Goal: Information Seeking & Learning: Check status

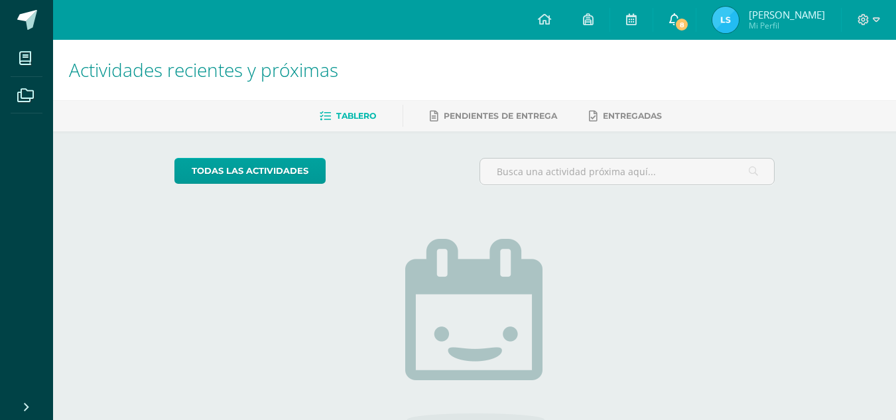
click at [674, 17] on icon at bounding box center [674, 19] width 11 height 12
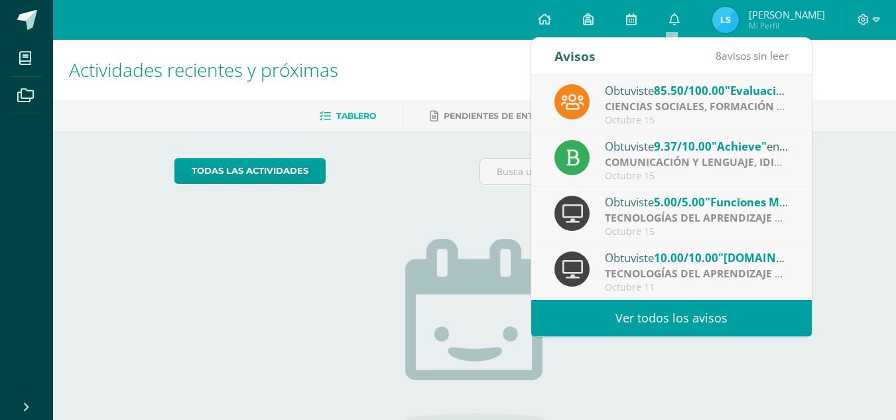
click at [669, 96] on span "85.50/100.00" at bounding box center [689, 90] width 71 height 15
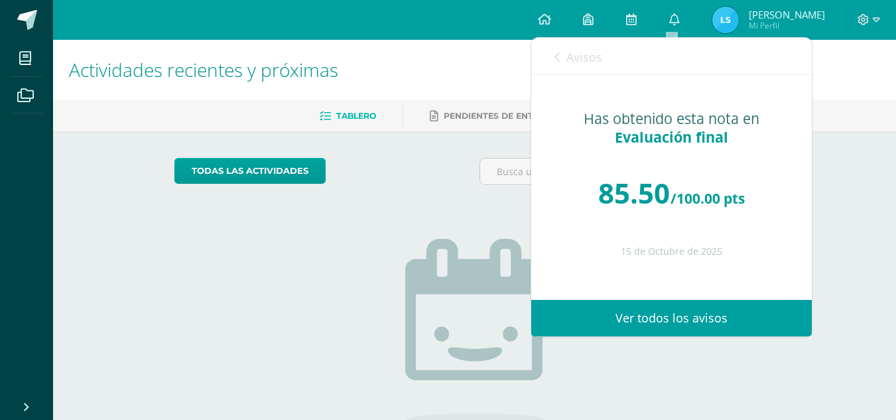
click at [562, 52] on link "Avisos" at bounding box center [579, 57] width 48 height 38
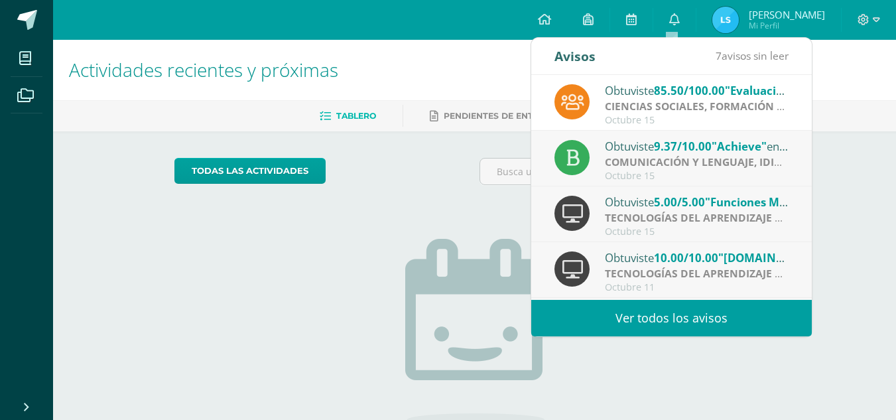
click at [635, 157] on strong "COMUNICACIÓN Y LENGUAJE, IDIOMA ESPAÑOL" at bounding box center [727, 162] width 245 height 15
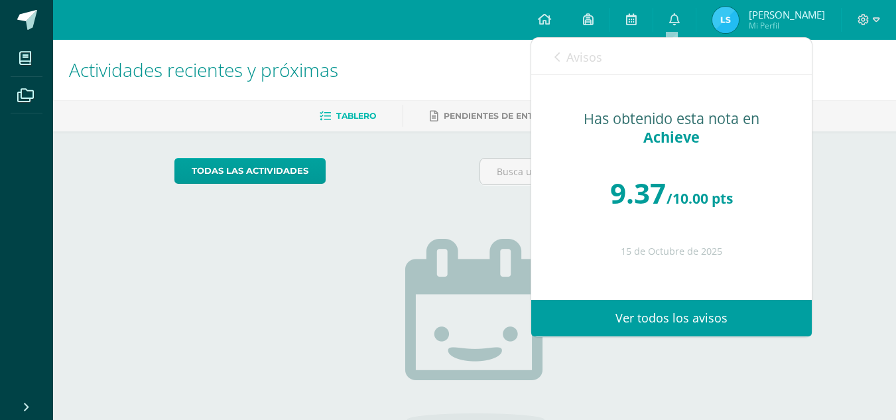
click at [563, 60] on link "Avisos" at bounding box center [579, 57] width 48 height 38
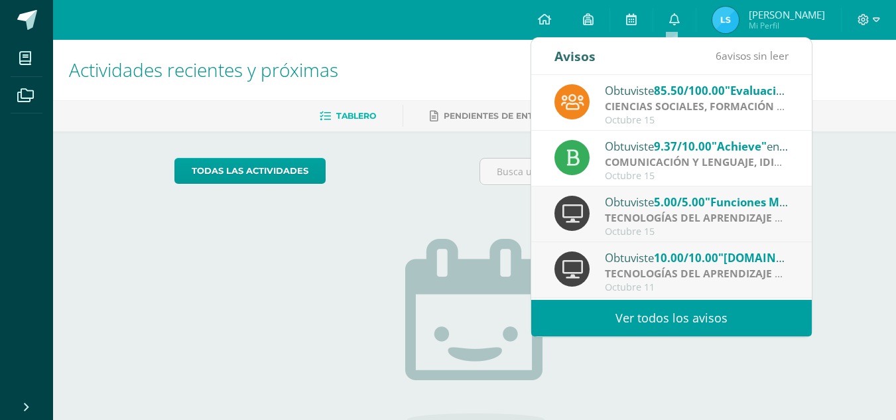
click at [665, 208] on span "5.00/5.00" at bounding box center [679, 201] width 51 height 15
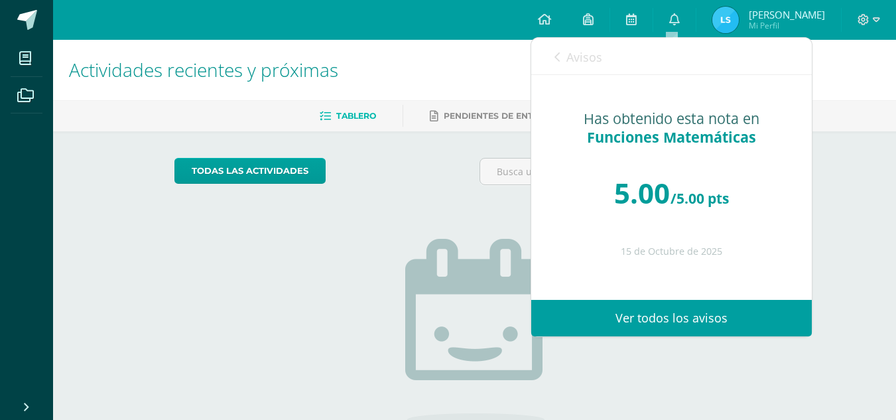
click at [556, 52] on icon at bounding box center [557, 57] width 5 height 11
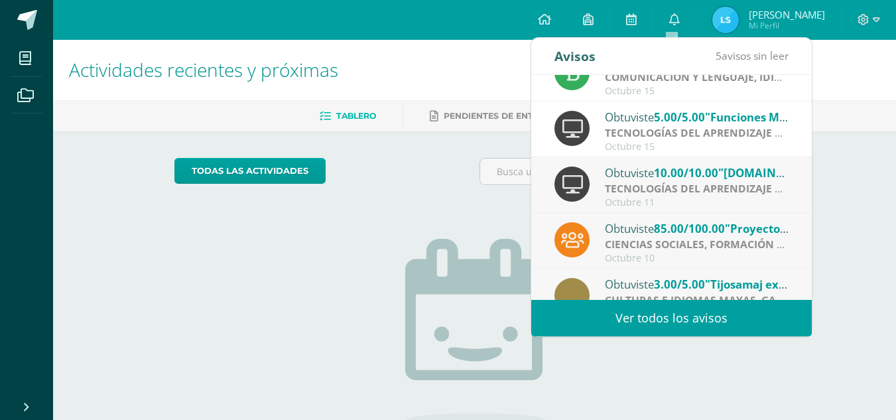
scroll to position [88, 0]
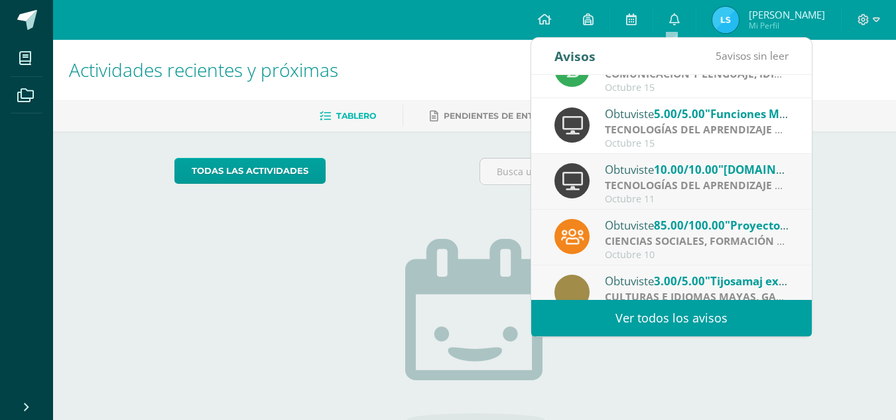
click at [636, 180] on strong "TECNOLOGÍAS DEL APRENDIZAJE Y LA COMUNICACIÓN" at bounding box center [745, 185] width 280 height 15
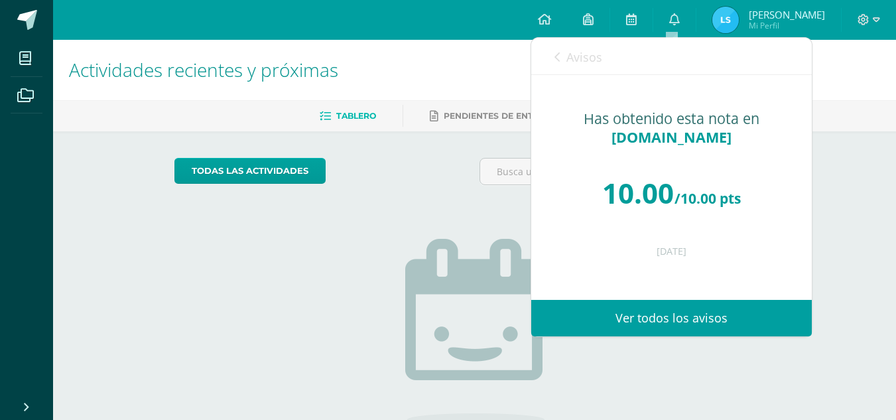
click at [562, 52] on link "Avisos" at bounding box center [579, 57] width 48 height 38
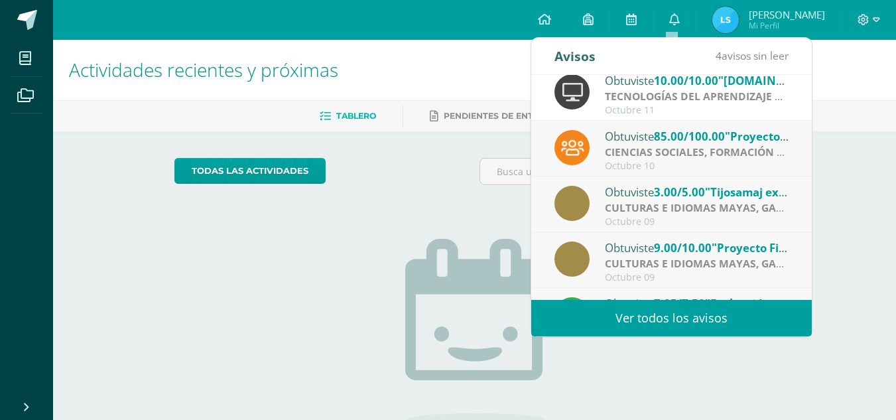
scroll to position [178, 0]
click at [632, 147] on strong "CIENCIAS SOCIALES, FORMACIÓN CIUDADANA E INTERCULTURALIDAD" at bounding box center [784, 151] width 359 height 15
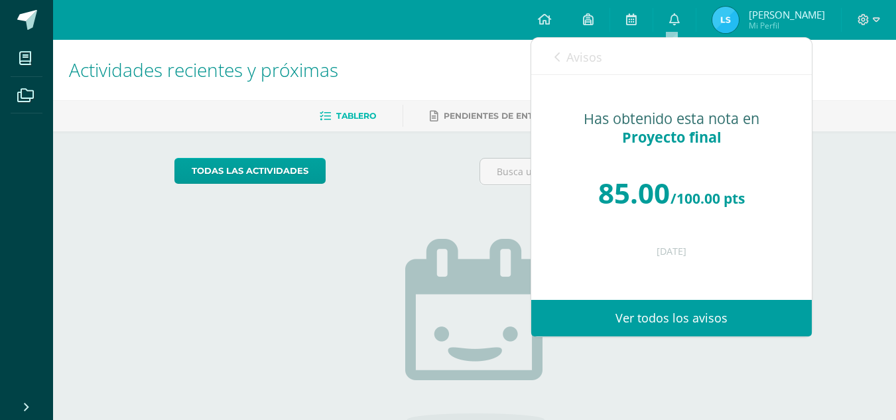
drag, startPoint x: 547, startPoint y: 65, endPoint x: 558, endPoint y: 62, distance: 11.1
click at [558, 62] on div "Avisos 3 avisos sin leer Avisos" at bounding box center [671, 56] width 281 height 37
click at [558, 62] on icon at bounding box center [557, 57] width 5 height 11
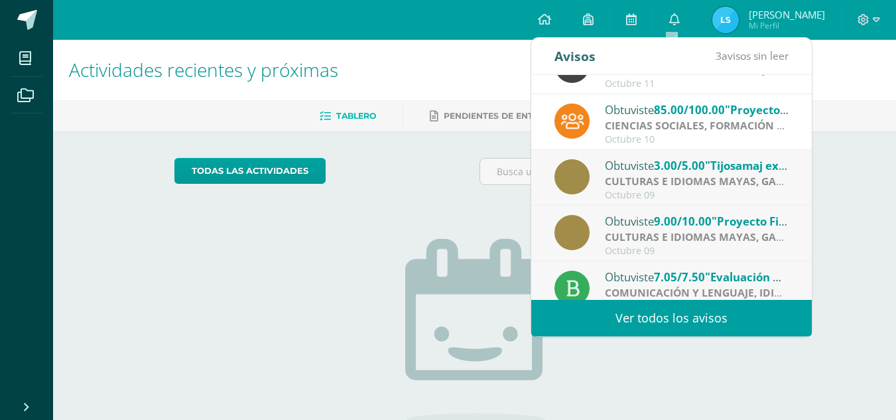
scroll to position [221, 0]
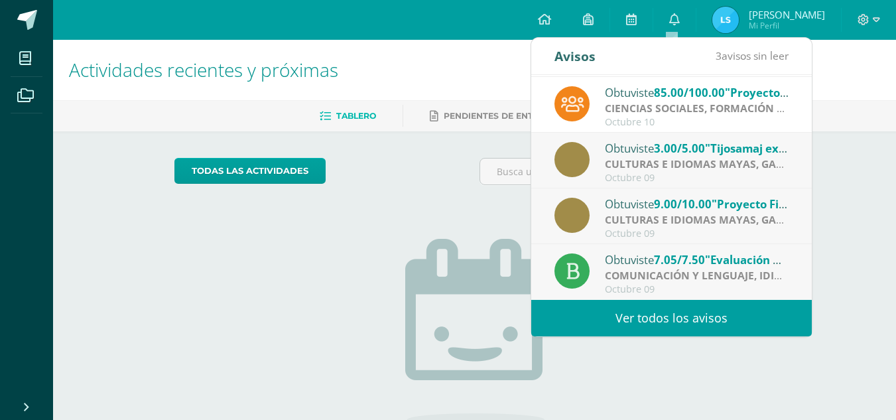
click at [622, 152] on div "Obtuviste 3.00/5.00 "Tijosamaj explicación" en CULTURAS E IDIOMAS MAYAS, GARÍFU…" at bounding box center [697, 147] width 184 height 17
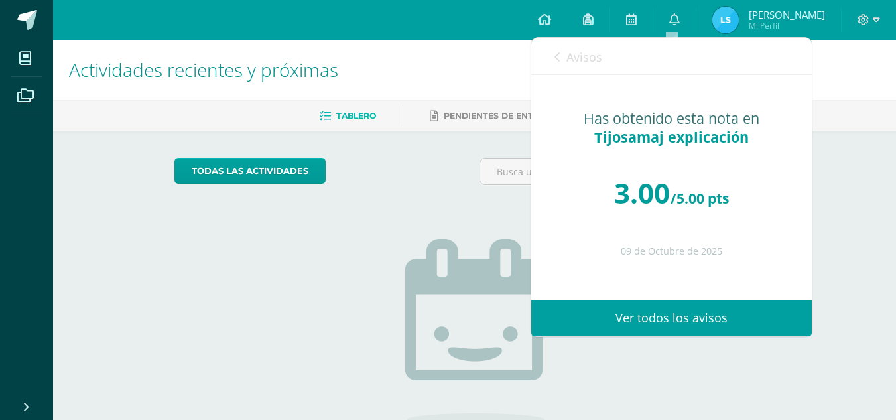
click at [569, 59] on span "Avisos" at bounding box center [585, 57] width 36 height 16
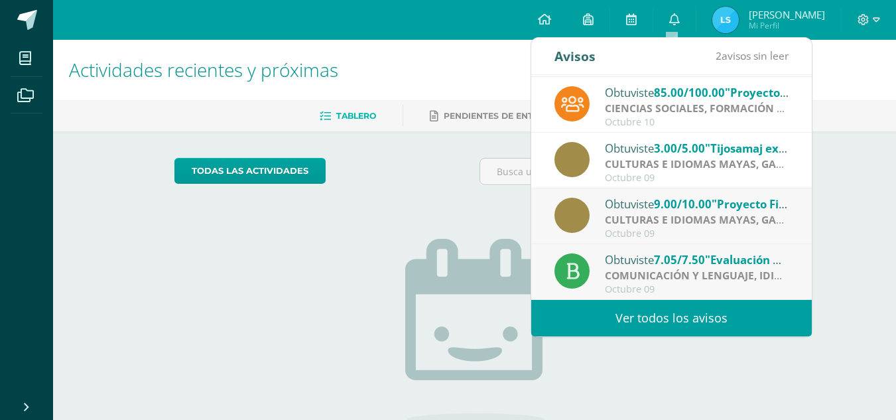
click at [649, 222] on strong "CULTURAS E IDIOMAS MAYAS, GARÍFUNA O XINCA" at bounding box center [733, 219] width 257 height 15
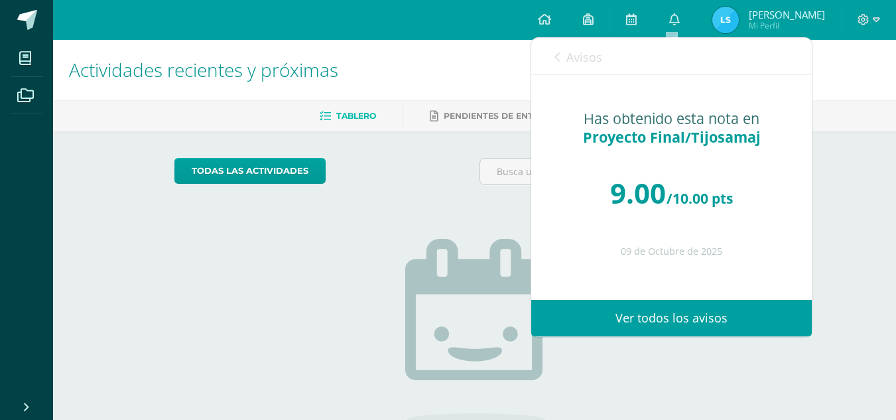
click at [563, 42] on link "Avisos" at bounding box center [579, 57] width 48 height 38
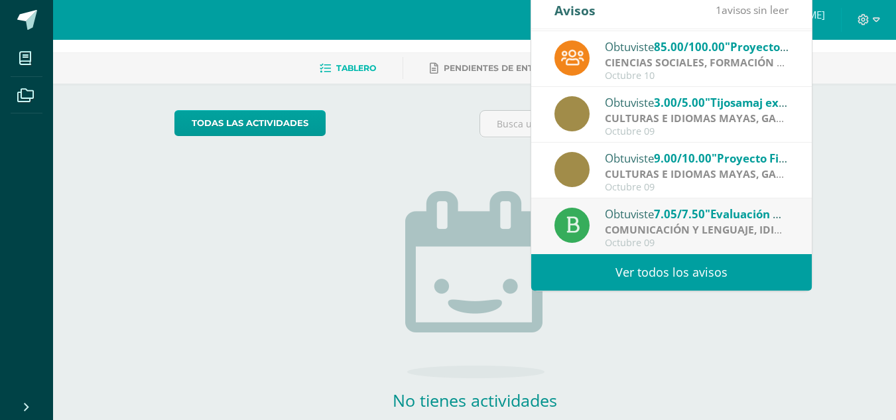
scroll to position [58, 0]
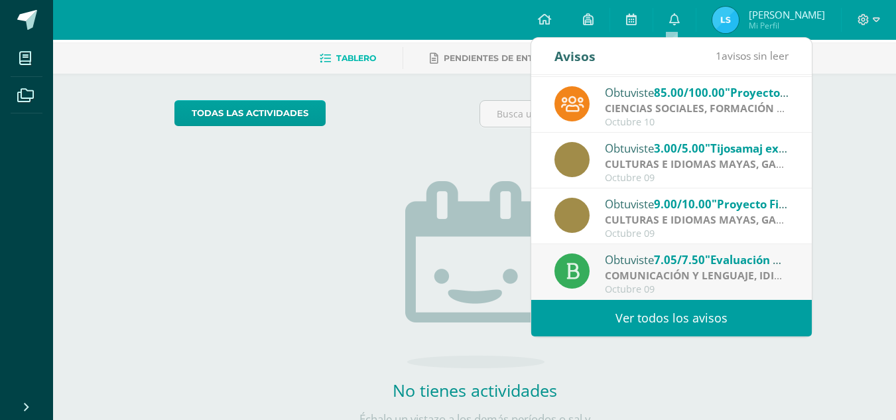
click at [666, 267] on div "Obtuviste 7.05/7.50 "Evaluación final de unidad (escrito)" en COMUNICACIÓN Y LE…" at bounding box center [697, 259] width 184 height 17
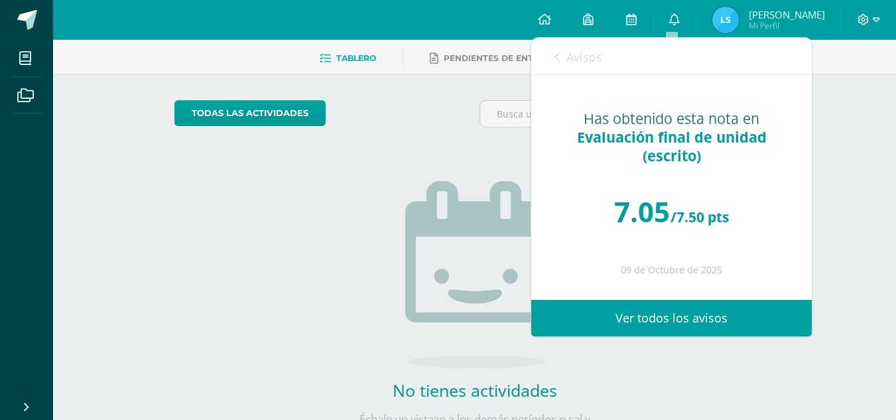
click at [559, 60] on icon at bounding box center [557, 57] width 5 height 11
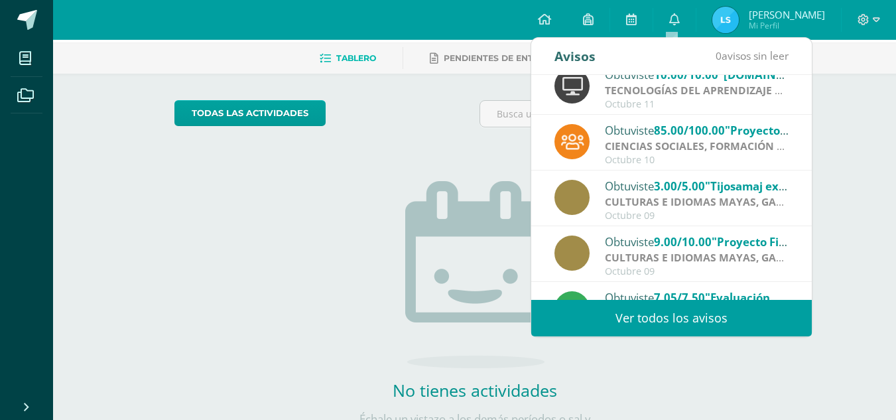
scroll to position [221, 0]
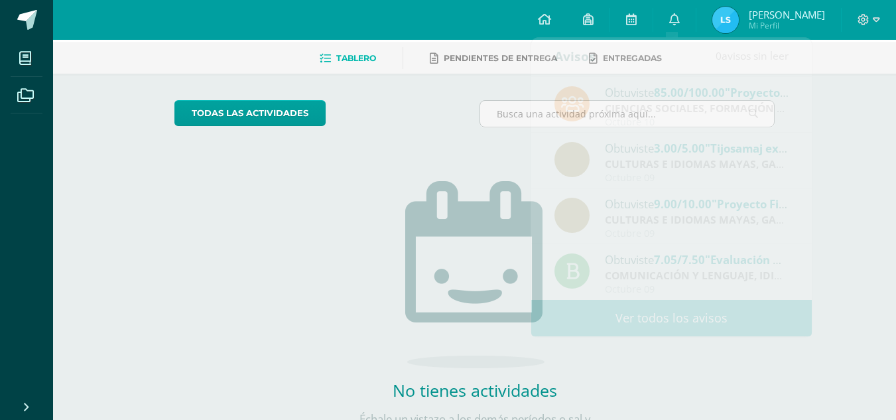
click at [726, 15] on img at bounding box center [726, 20] width 27 height 27
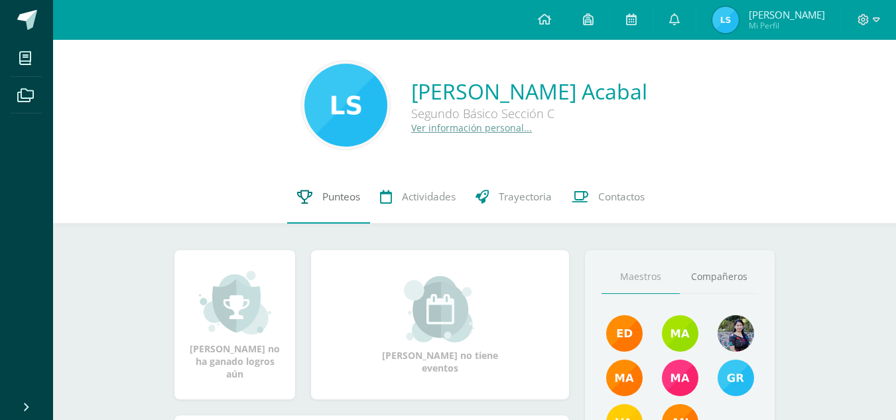
click at [357, 201] on span "Punteos" at bounding box center [341, 197] width 38 height 14
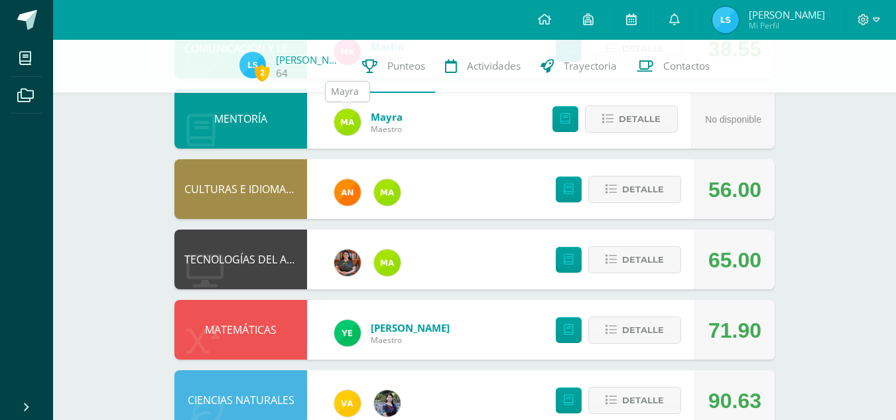
scroll to position [624, 0]
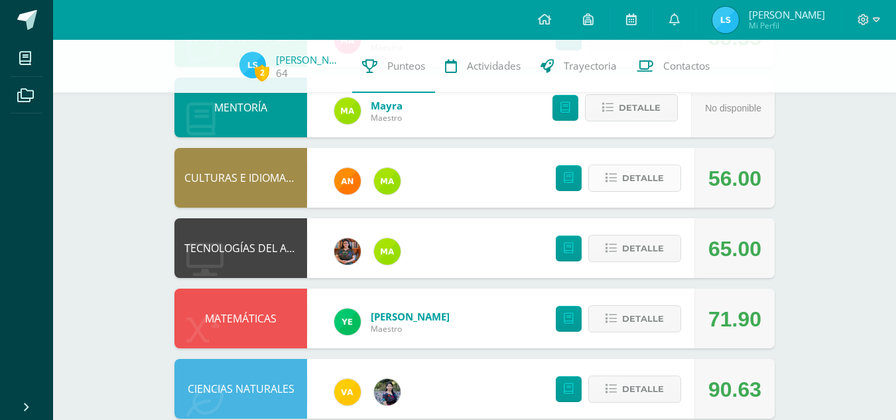
click at [614, 175] on icon at bounding box center [611, 178] width 11 height 11
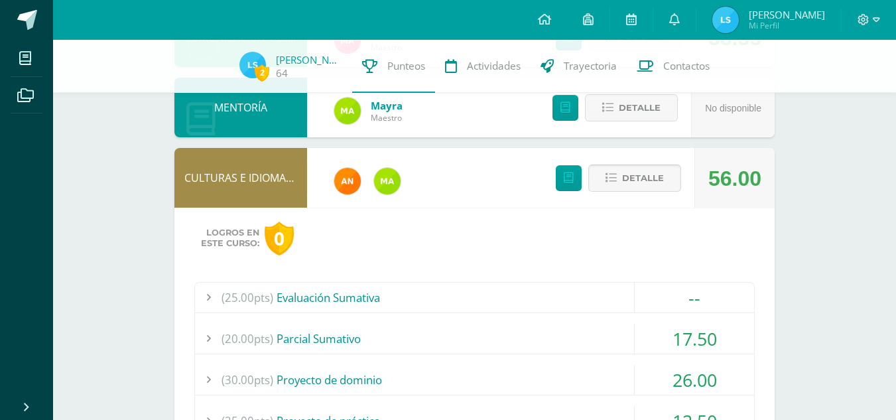
scroll to position [742, 0]
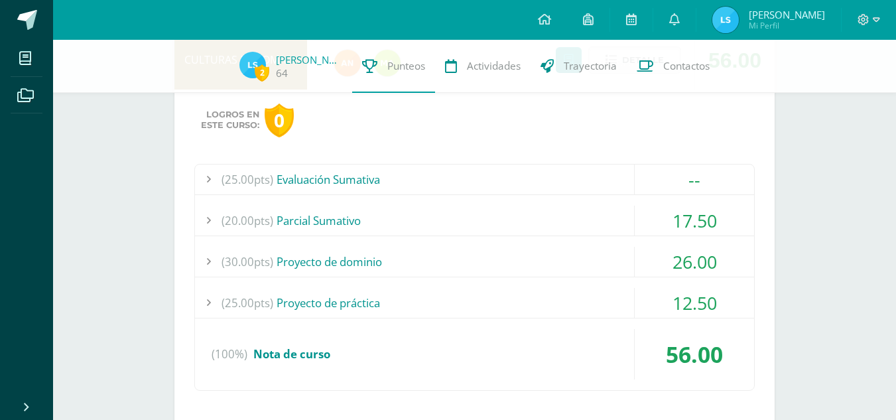
click at [624, 186] on div "(25.00pts) Evaluación Sumativa" at bounding box center [474, 180] width 559 height 30
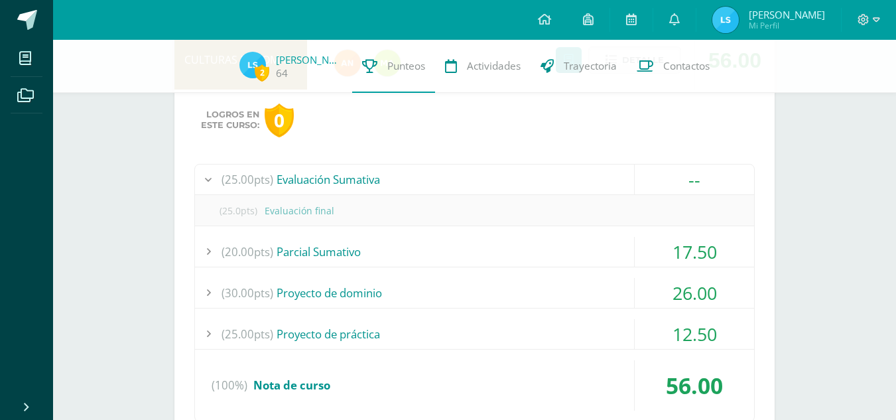
click at [624, 186] on div "(25.00pts) Evaluación Sumativa" at bounding box center [474, 180] width 559 height 30
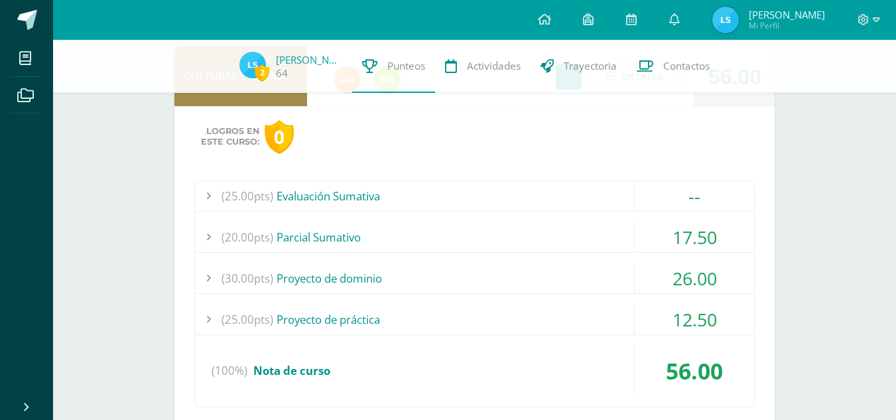
scroll to position [728, 0]
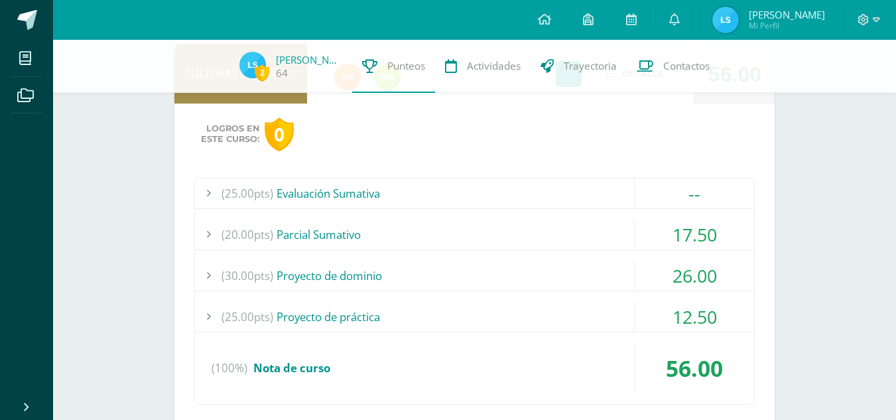
click at [624, 186] on div "(25.00pts) Evaluación Sumativa" at bounding box center [474, 193] width 559 height 30
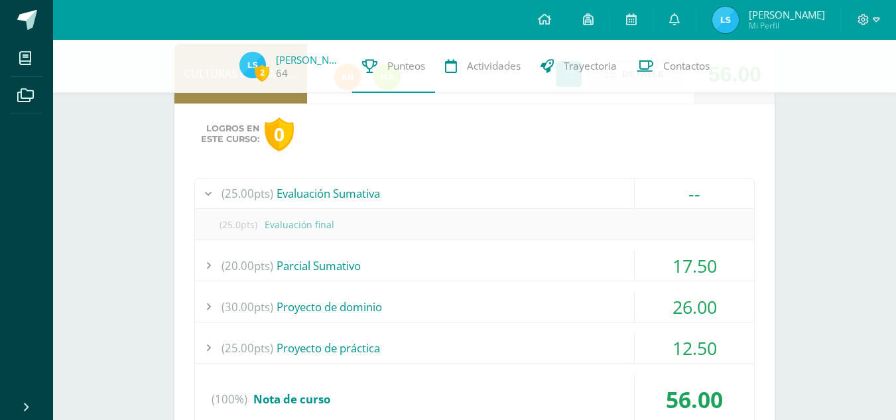
click at [624, 186] on div "(25.00pts) Evaluación Sumativa" at bounding box center [474, 193] width 559 height 30
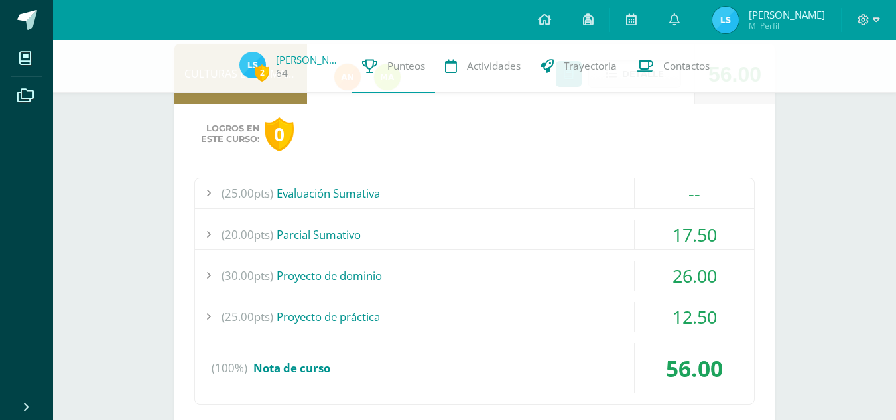
click at [651, 243] on div "17.50" at bounding box center [694, 235] width 119 height 30
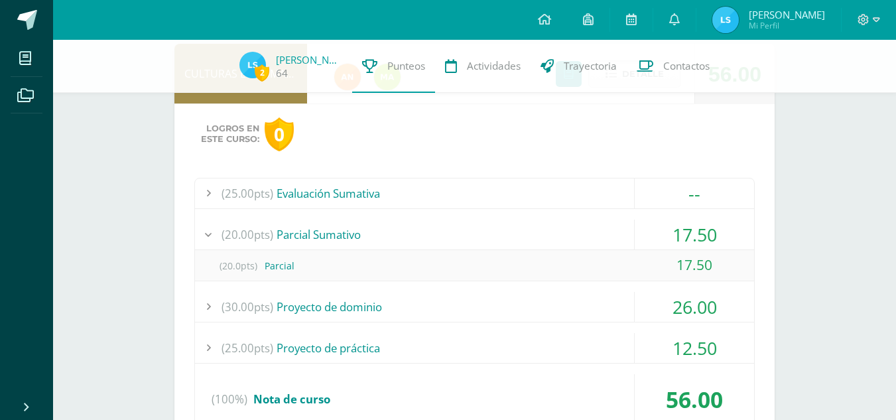
click at [651, 243] on div "17.50" at bounding box center [694, 235] width 119 height 30
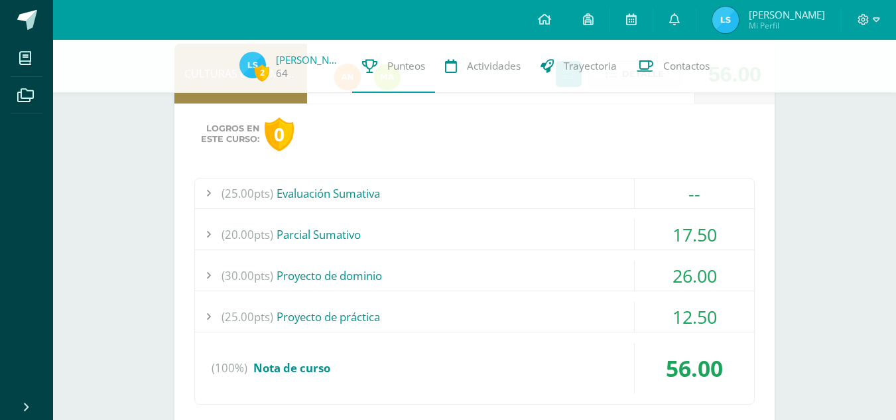
click at [661, 275] on div "26.00" at bounding box center [694, 276] width 119 height 30
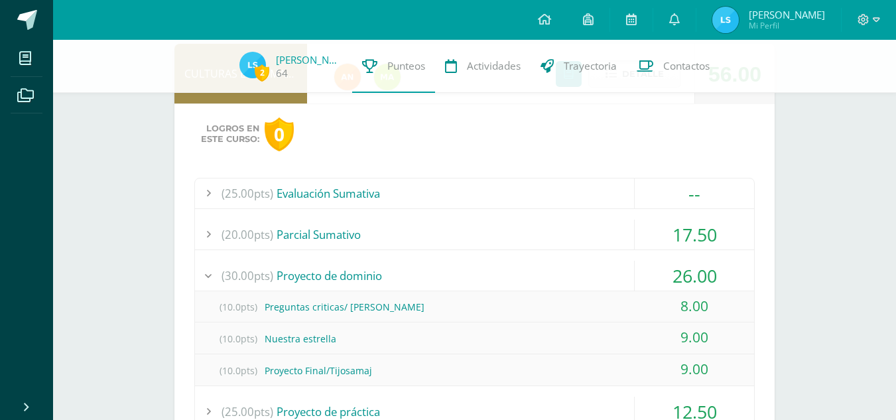
click at [661, 275] on div "26.00" at bounding box center [694, 276] width 119 height 30
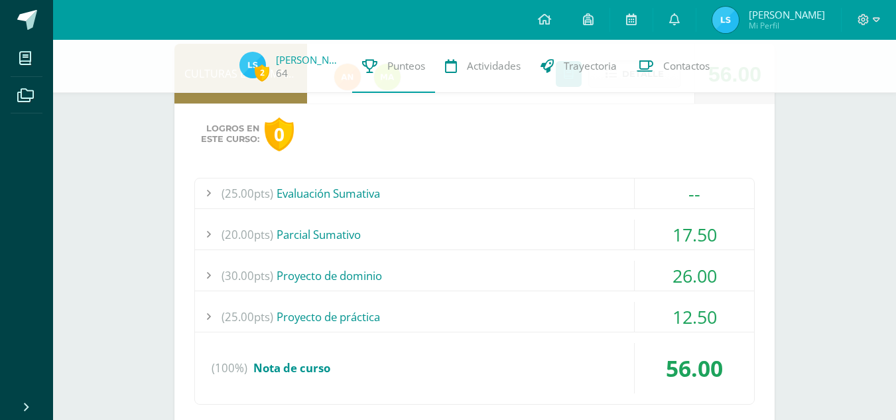
click at [673, 315] on div "12.50" at bounding box center [694, 317] width 119 height 30
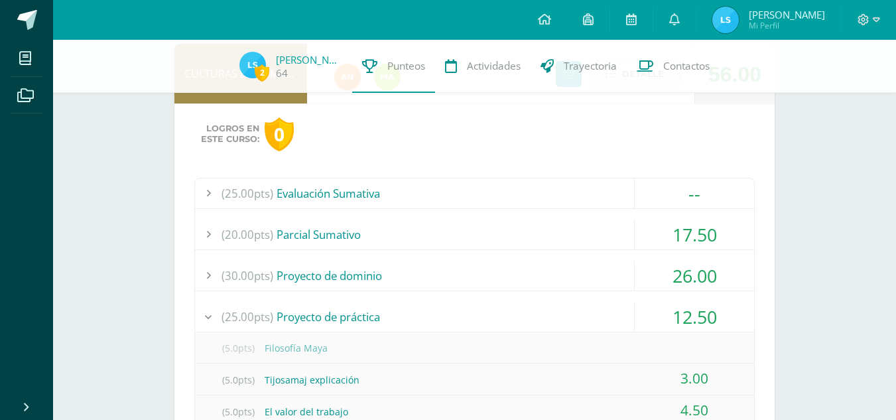
click at [673, 315] on div "12.50" at bounding box center [694, 317] width 119 height 30
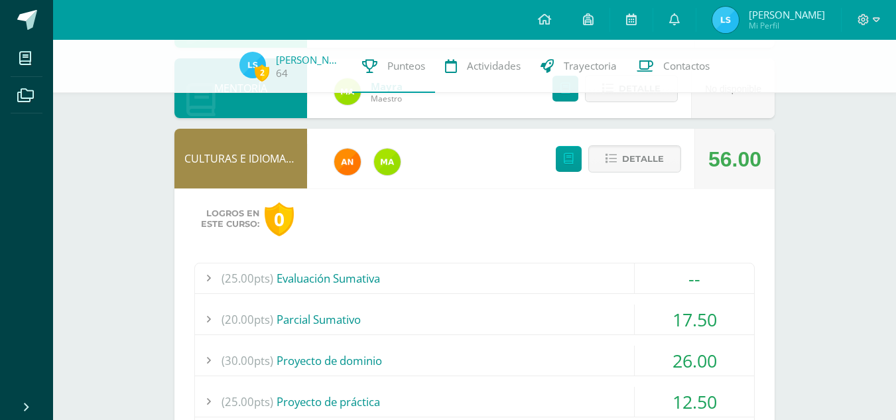
scroll to position [641, 0]
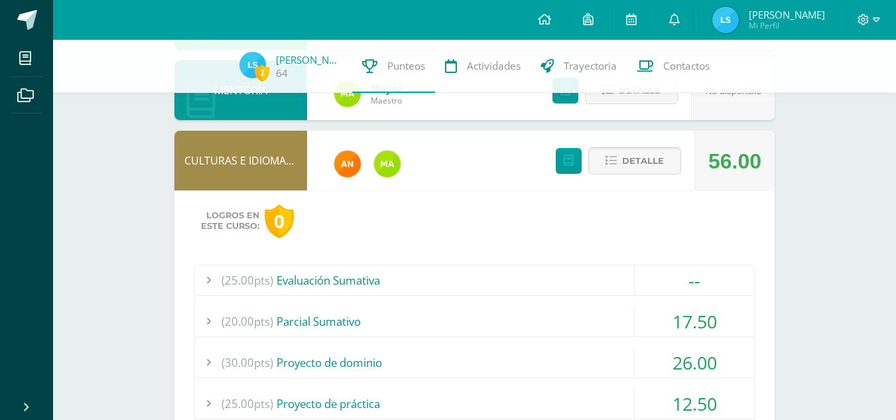
click at [661, 164] on span "Detalle" at bounding box center [643, 161] width 42 height 25
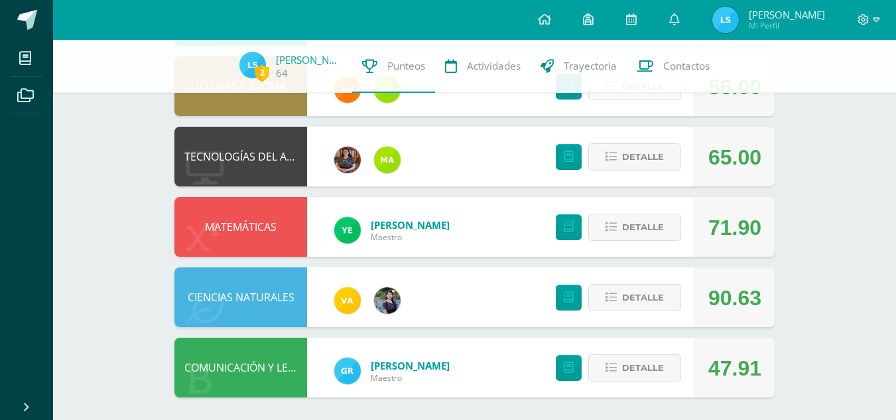
scroll to position [717, 0]
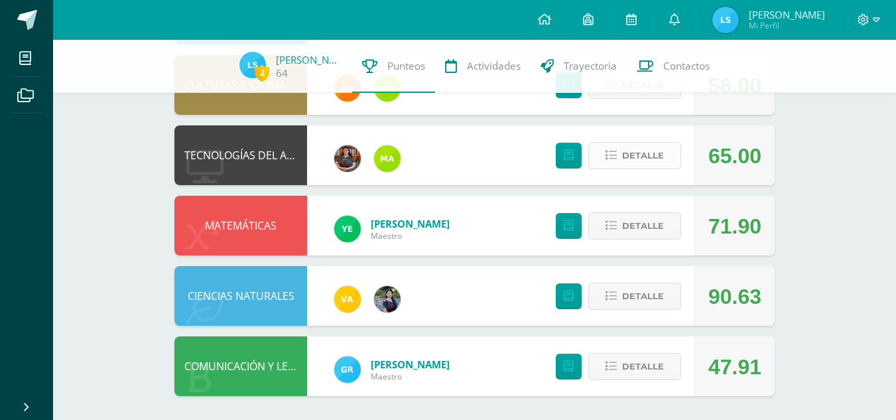
click at [650, 153] on span "Detalle" at bounding box center [643, 155] width 42 height 25
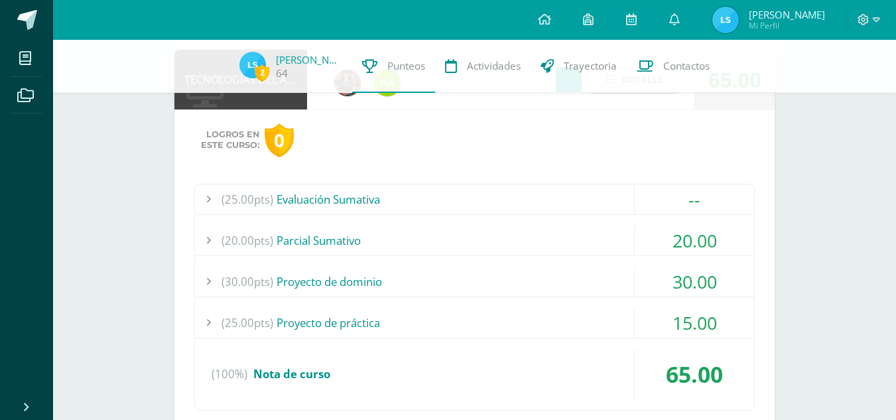
scroll to position [793, 0]
click at [638, 196] on div "--" at bounding box center [694, 199] width 119 height 30
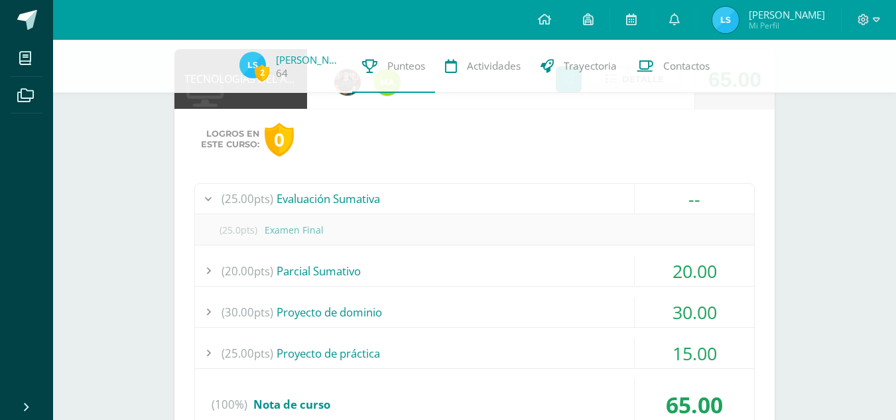
click at [638, 196] on div "--" at bounding box center [694, 199] width 119 height 30
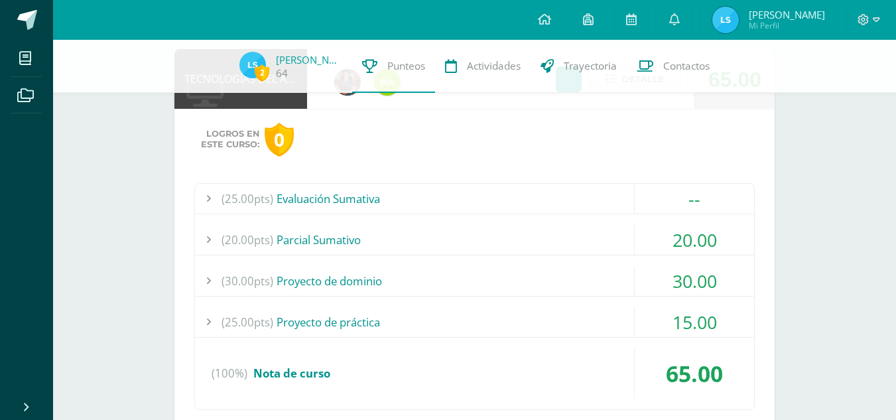
click at [641, 230] on div "20.00" at bounding box center [694, 240] width 119 height 30
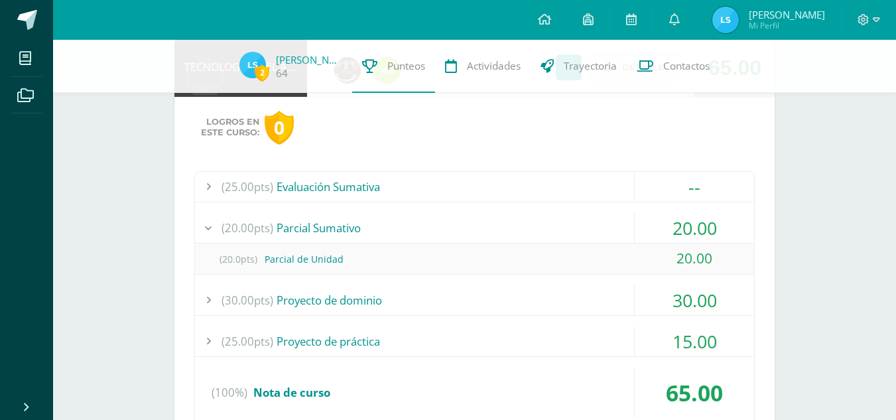
scroll to position [805, 0]
click at [641, 230] on div "20.00" at bounding box center [694, 227] width 119 height 30
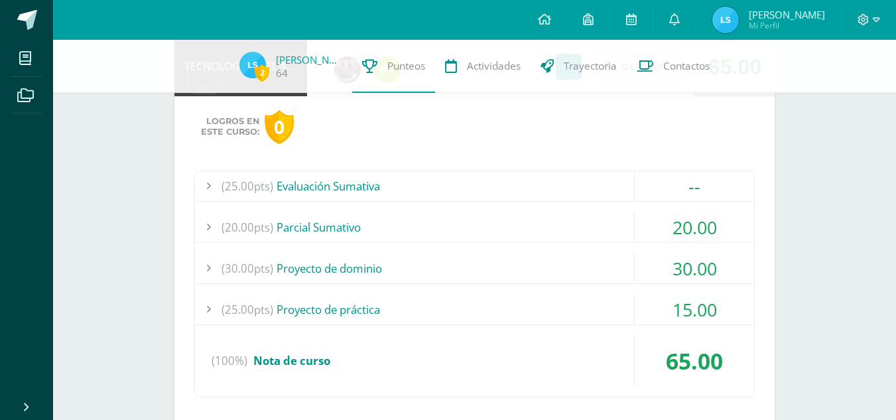
click at [658, 254] on div "30.00" at bounding box center [694, 268] width 119 height 30
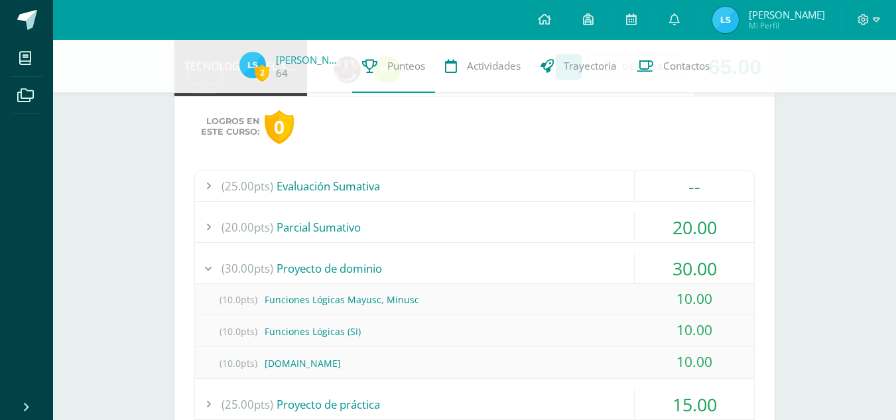
click at [658, 254] on div "30.00" at bounding box center [694, 268] width 119 height 30
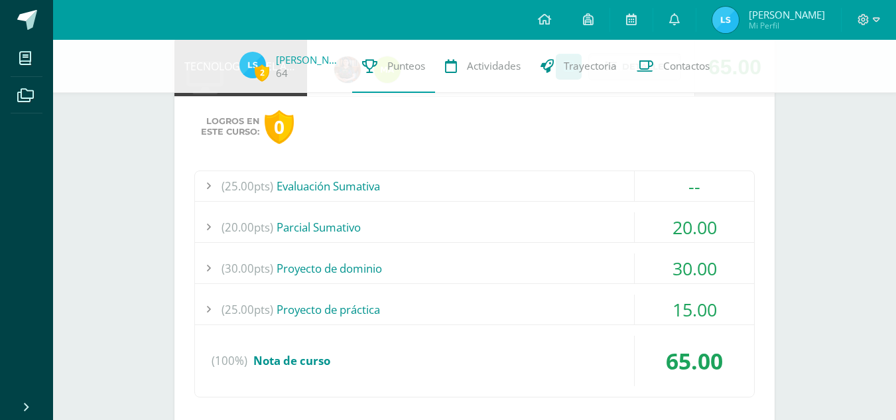
click at [664, 301] on div "15.00" at bounding box center [694, 310] width 119 height 30
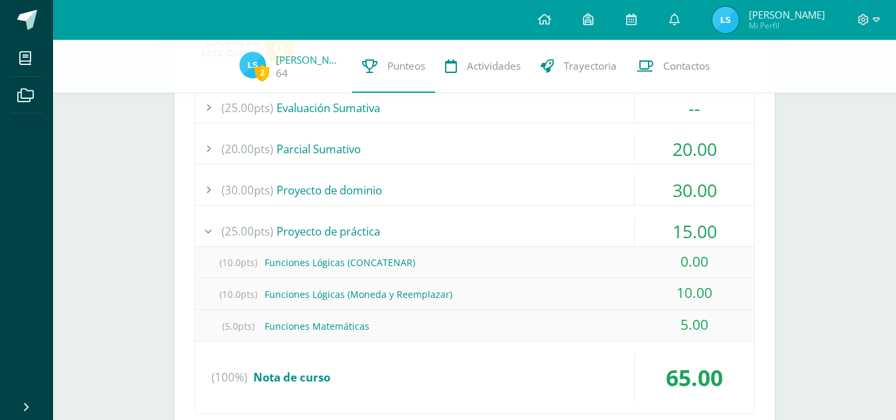
scroll to position [885, 0]
click at [681, 229] on div "15.00" at bounding box center [694, 230] width 119 height 30
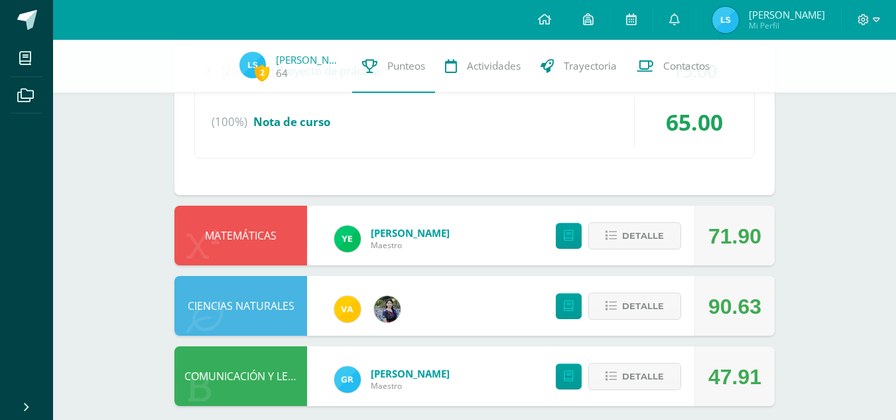
scroll to position [1057, 0]
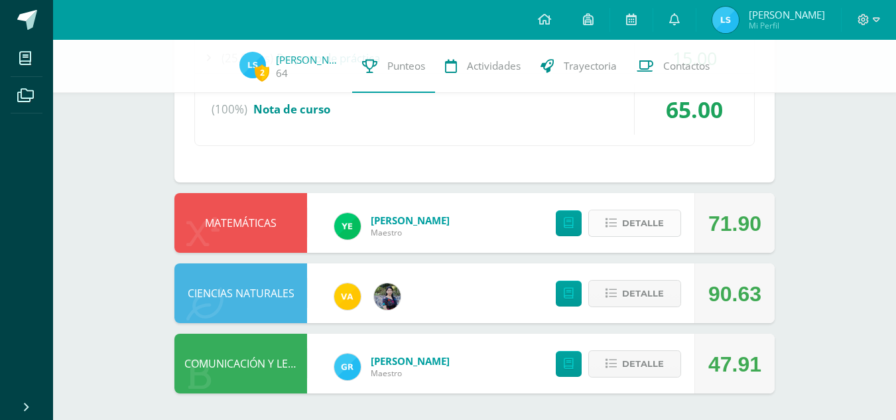
click at [660, 228] on span "Detalle" at bounding box center [643, 223] width 42 height 25
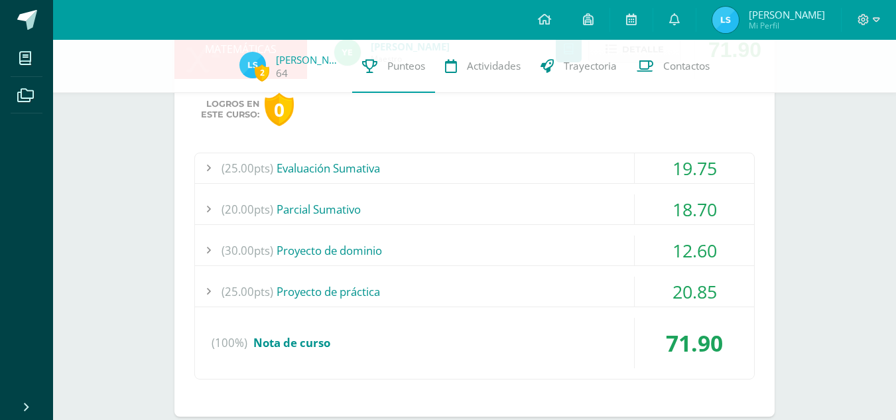
scroll to position [1232, 0]
click at [675, 160] on div "19.75" at bounding box center [694, 167] width 119 height 30
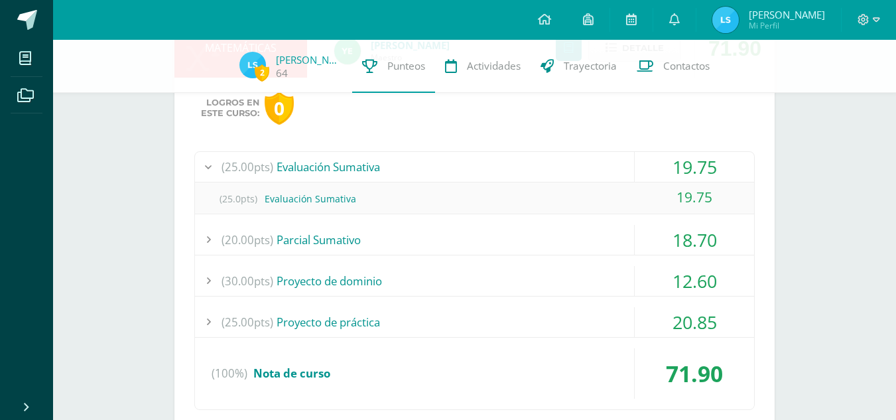
click at [675, 160] on div "19.75" at bounding box center [694, 167] width 119 height 30
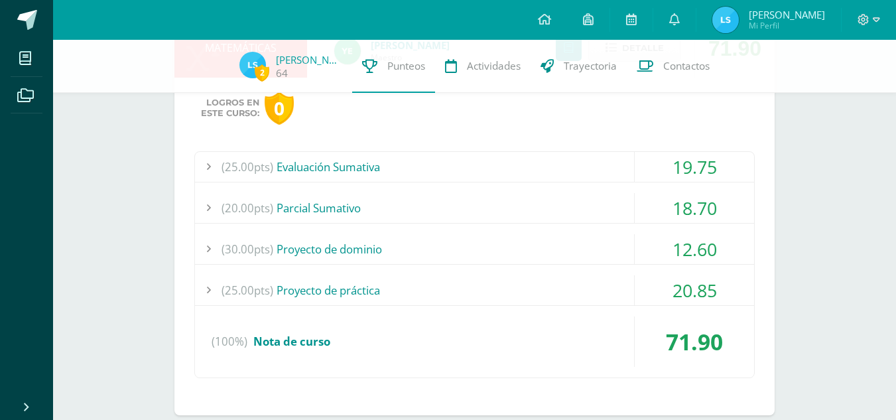
click at [689, 213] on div "18.70" at bounding box center [694, 208] width 119 height 30
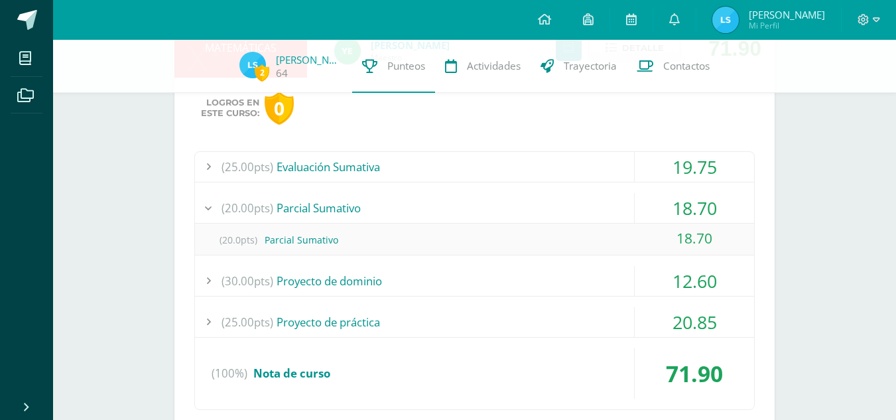
click at [689, 213] on div "18.70" at bounding box center [694, 208] width 119 height 30
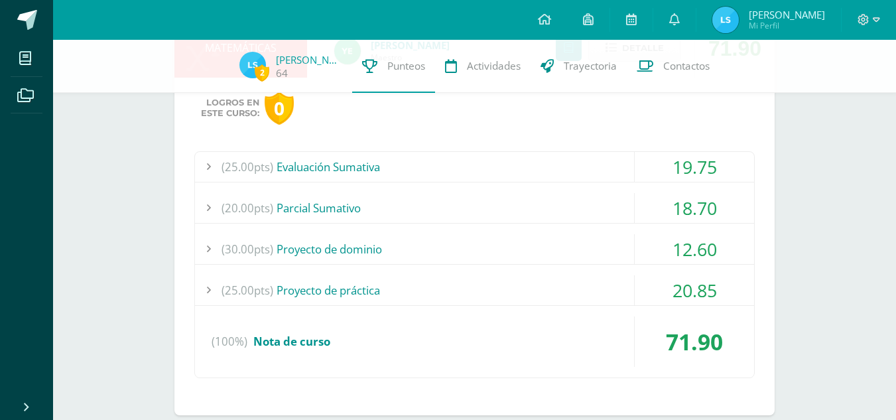
click at [691, 226] on div "(25.00pts) Evaluación Sumativa 19.75 (25.0pts) Evaluación Sumativa 19.75" at bounding box center [474, 264] width 561 height 227
click at [690, 247] on div "12.60" at bounding box center [694, 249] width 119 height 30
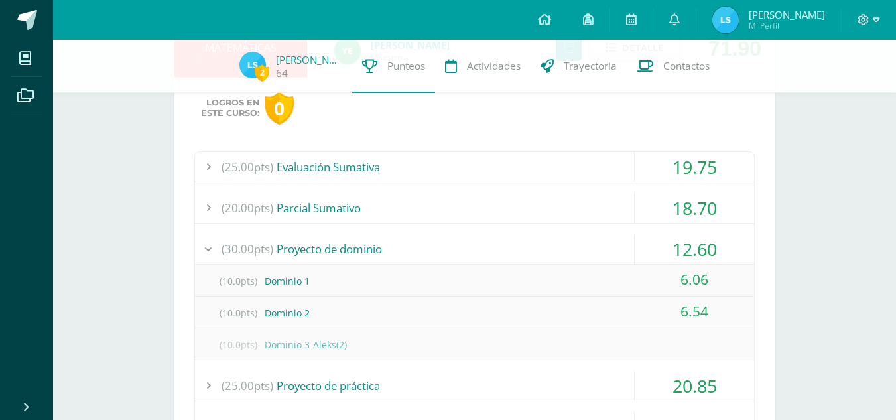
click at [690, 247] on div "12.60" at bounding box center [694, 249] width 119 height 30
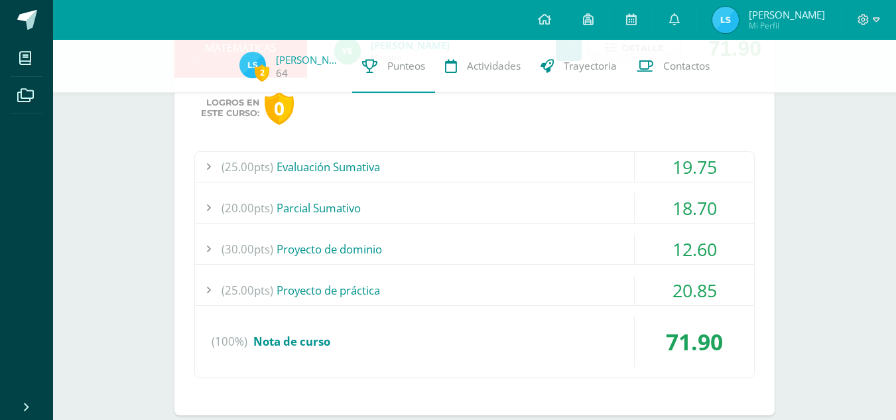
click at [689, 291] on div "20.85" at bounding box center [694, 290] width 119 height 30
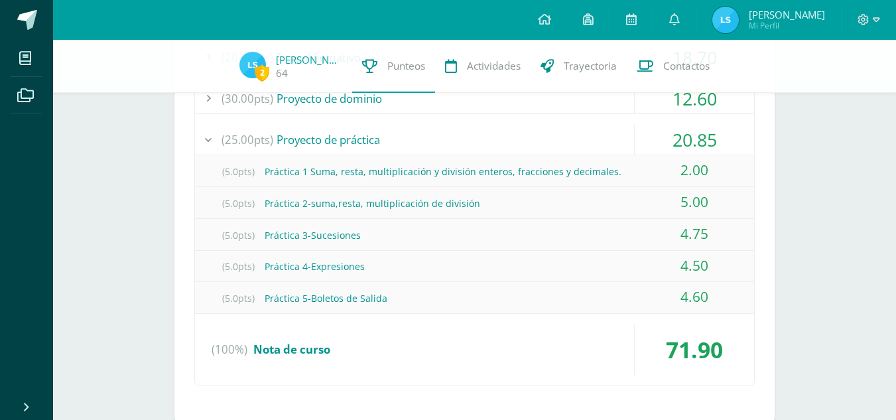
scroll to position [1387, 0]
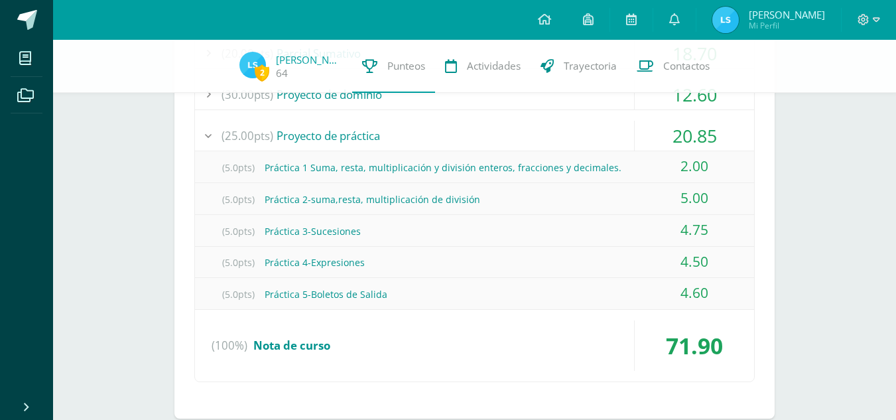
click at [701, 134] on div "20.85" at bounding box center [694, 136] width 119 height 30
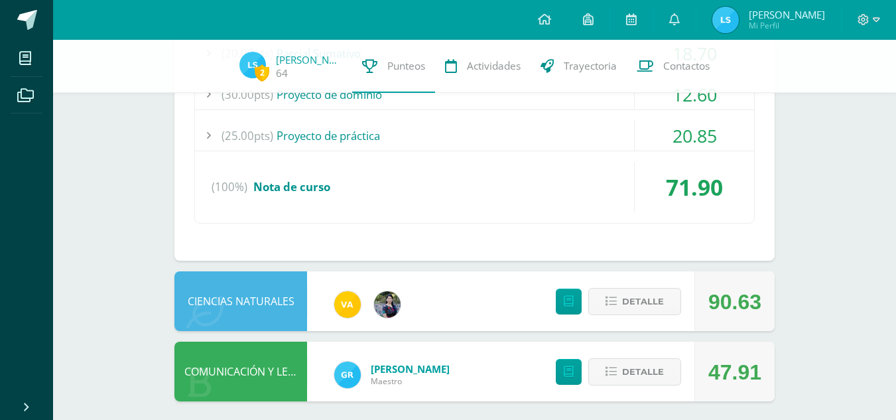
scroll to position [1395, 0]
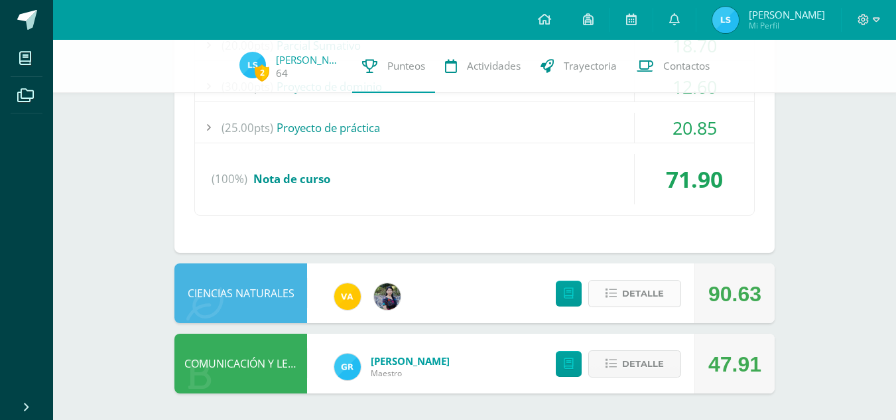
click at [640, 295] on span "Detalle" at bounding box center [643, 293] width 42 height 25
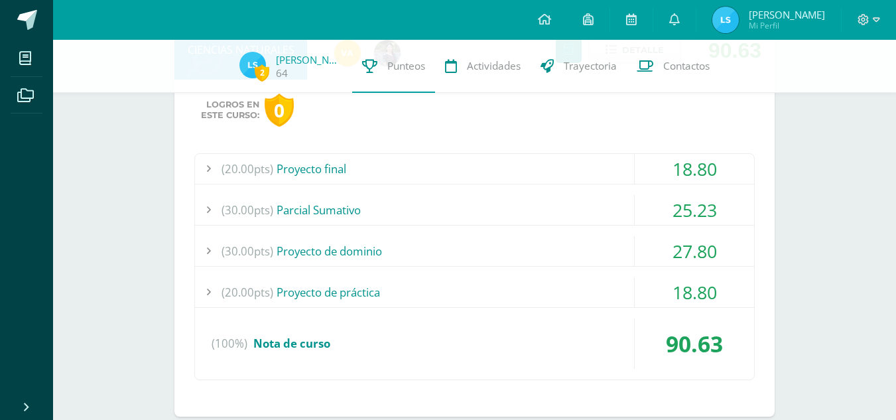
scroll to position [1639, 0]
click at [662, 170] on div "18.80" at bounding box center [694, 168] width 119 height 30
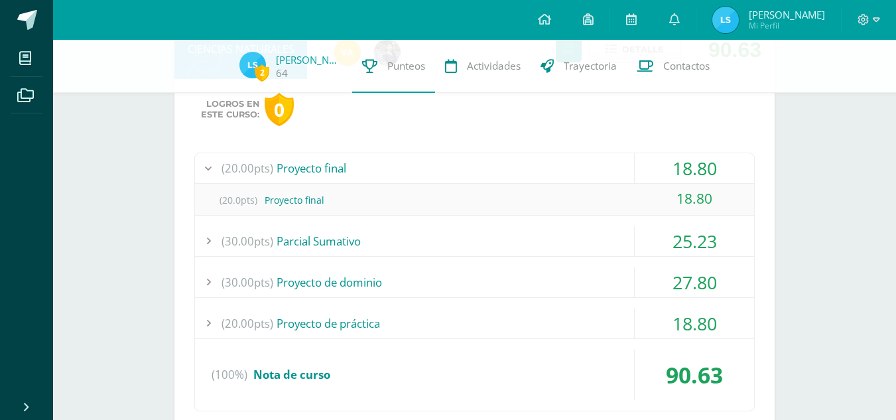
click at [662, 170] on div "18.80" at bounding box center [694, 168] width 119 height 30
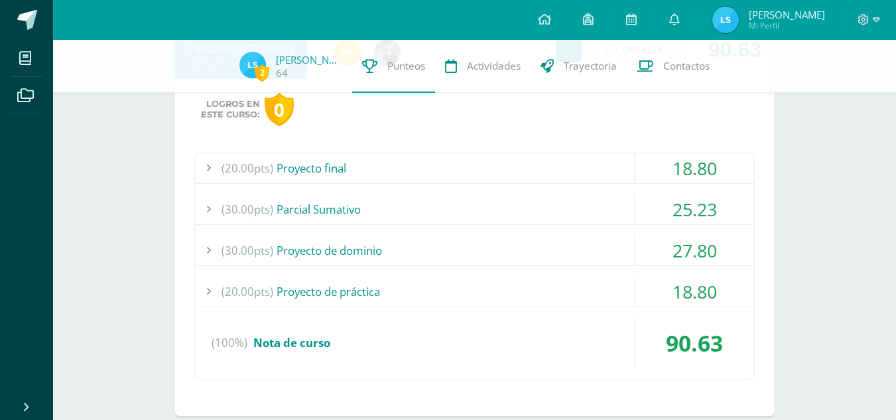
click at [671, 201] on div "25.23" at bounding box center [694, 209] width 119 height 30
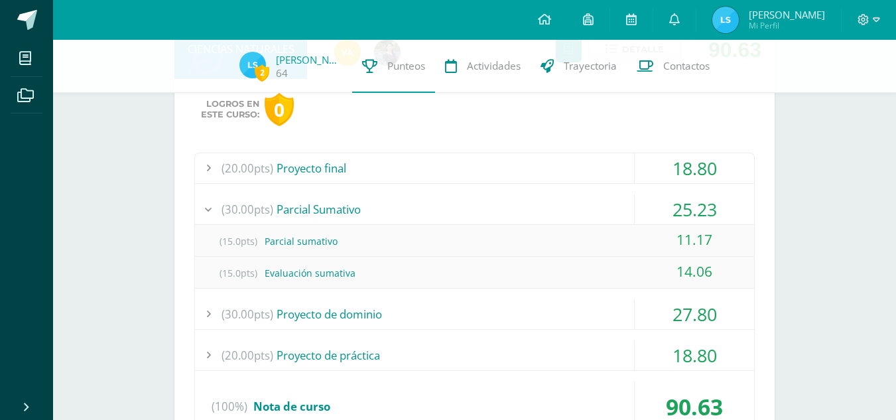
click at [671, 201] on div "25.23" at bounding box center [694, 209] width 119 height 30
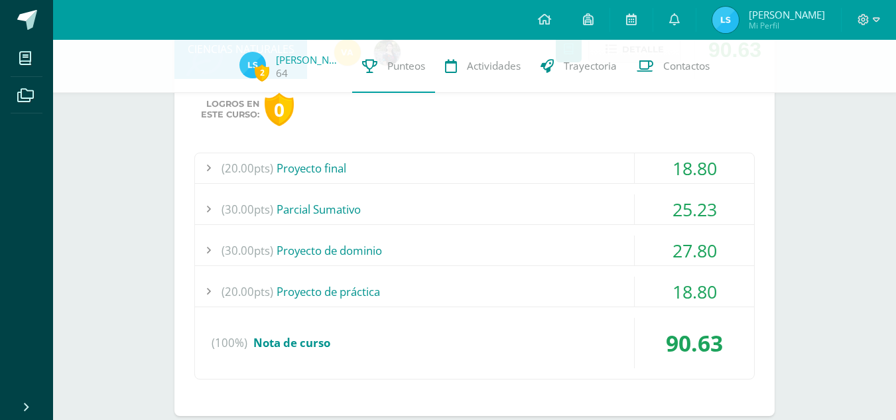
click at [677, 248] on div "27.80" at bounding box center [694, 251] width 119 height 30
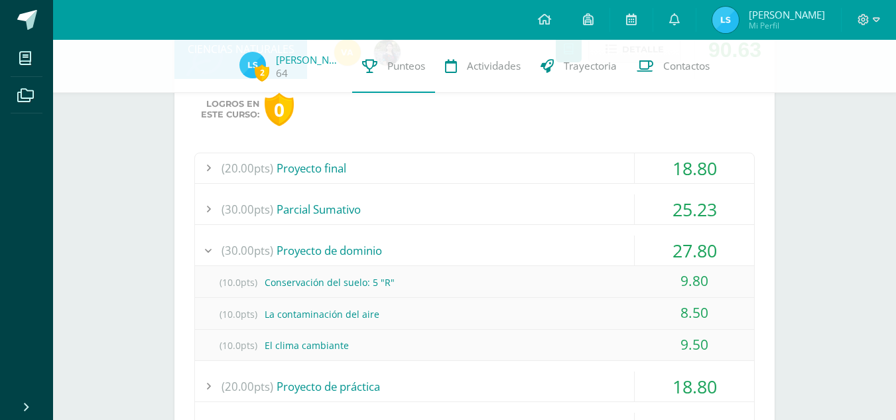
click at [677, 248] on div "27.80" at bounding box center [694, 251] width 119 height 30
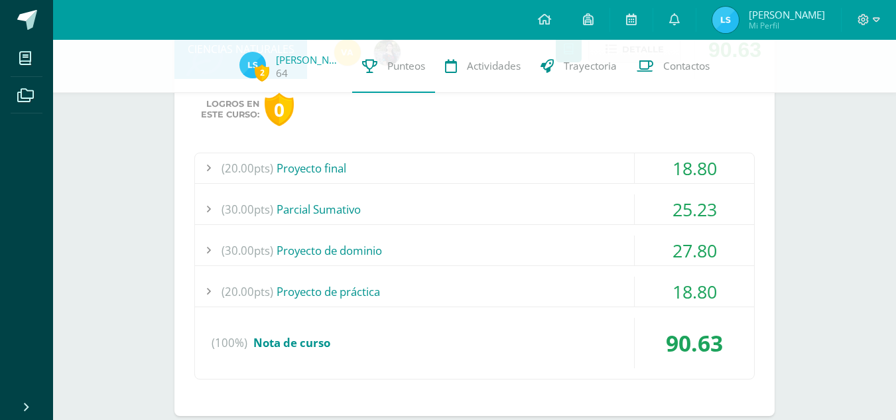
click at [678, 282] on div "18.80" at bounding box center [694, 292] width 119 height 30
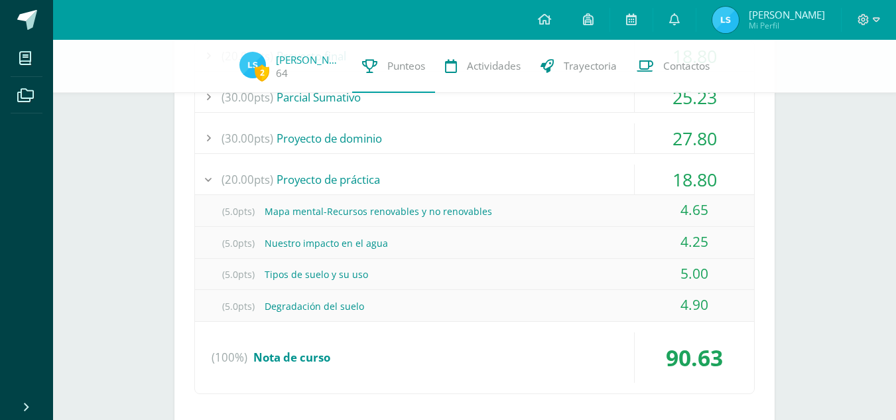
click at [689, 171] on div "18.80" at bounding box center [694, 180] width 119 height 30
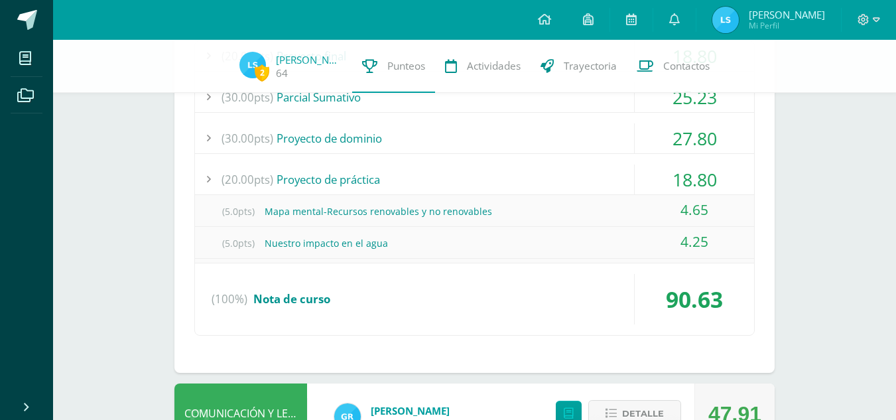
scroll to position [1732, 0]
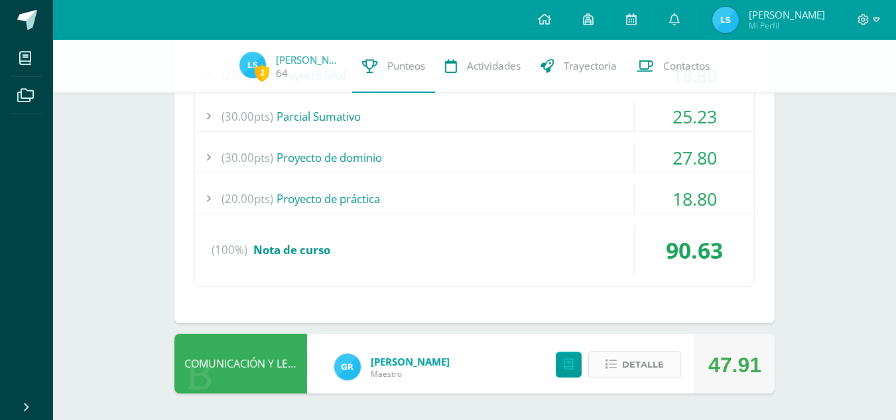
click at [633, 374] on span "Detalle" at bounding box center [643, 364] width 42 height 25
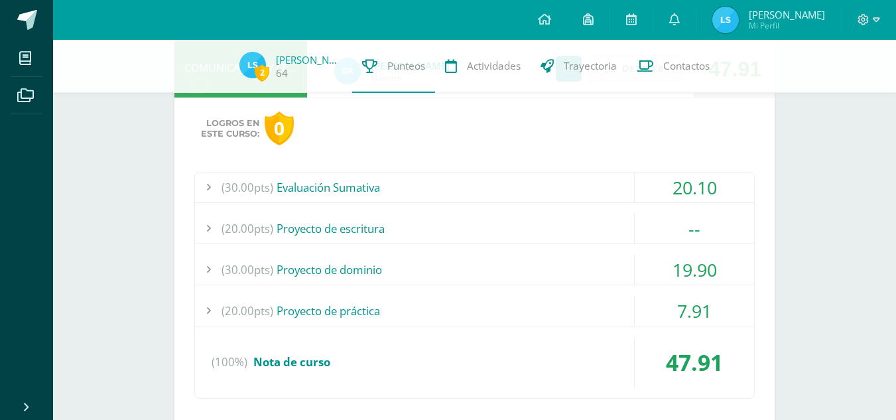
scroll to position [2028, 0]
click at [655, 219] on div "--" at bounding box center [694, 228] width 119 height 30
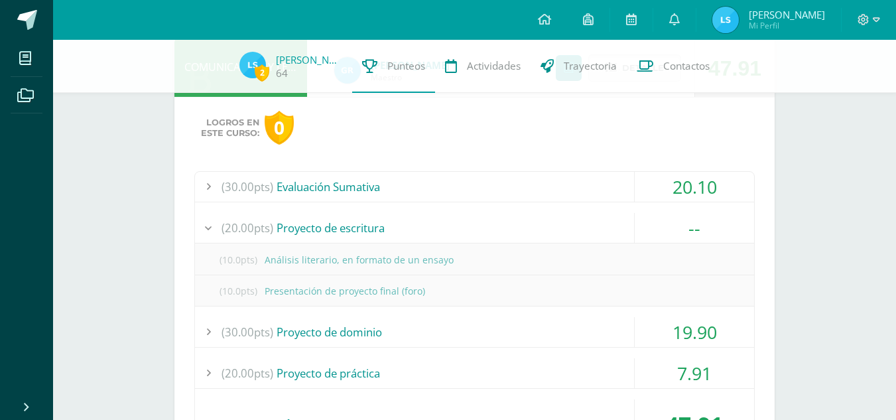
click at [655, 219] on div "--" at bounding box center [694, 228] width 119 height 30
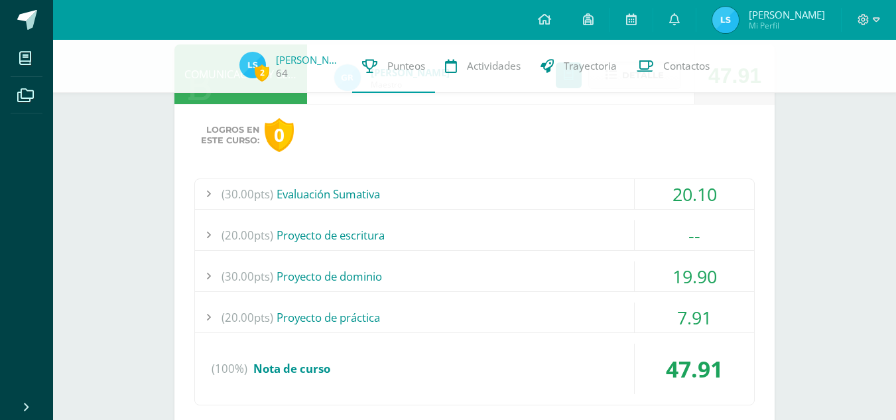
scroll to position [2023, 0]
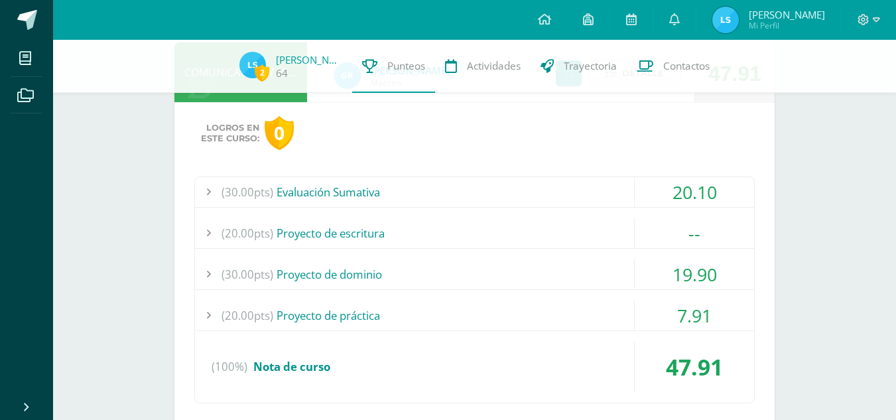
click at [661, 181] on div "20.10" at bounding box center [694, 192] width 119 height 30
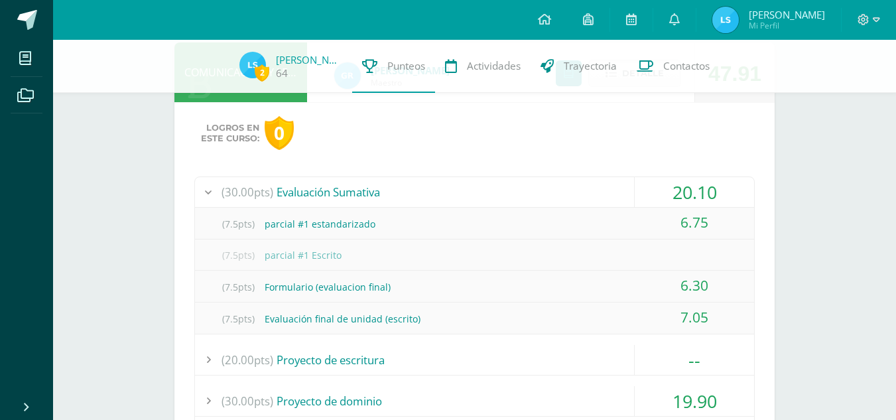
click at [661, 181] on div "20.10" at bounding box center [694, 192] width 119 height 30
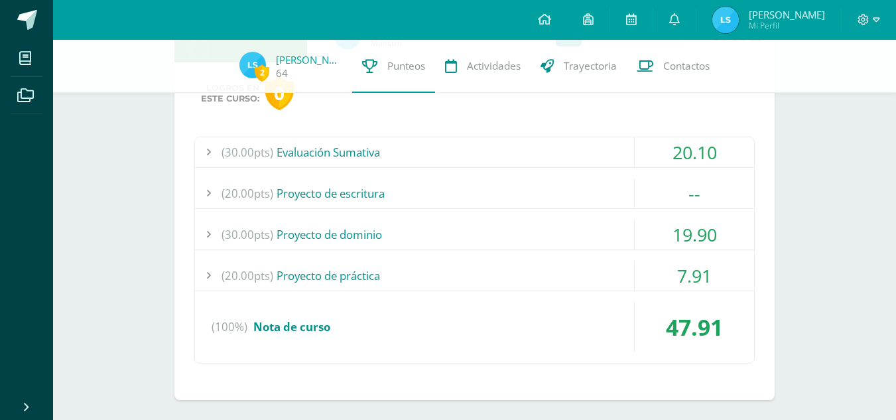
scroll to position [2065, 0]
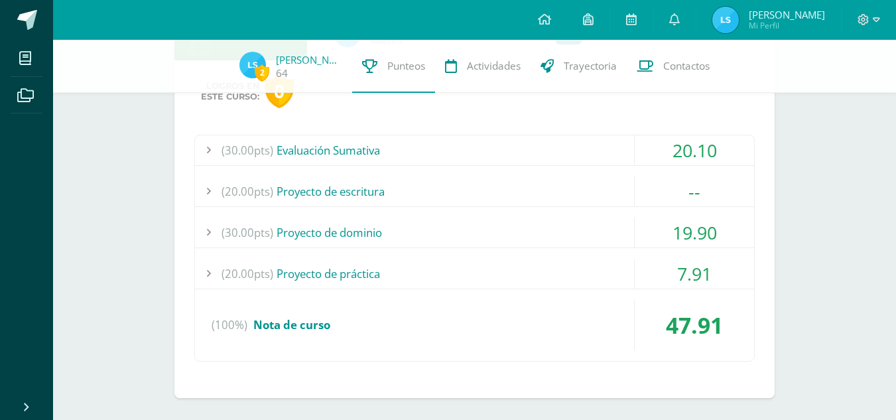
click at [650, 269] on div "7.91" at bounding box center [694, 274] width 119 height 30
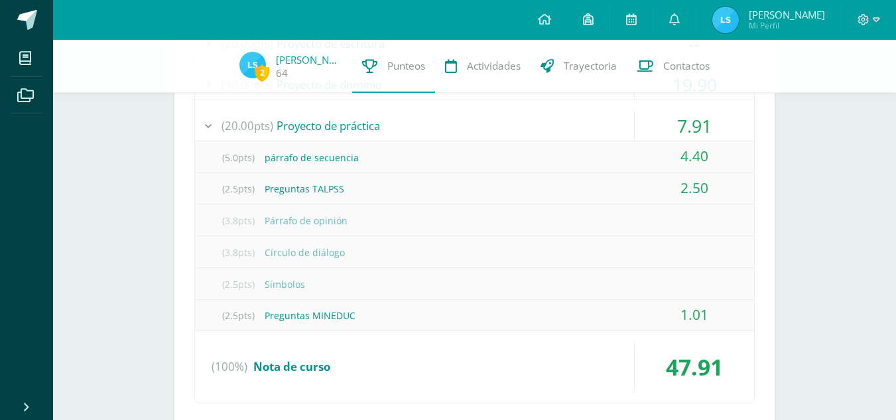
scroll to position [2260, 0]
